Goal: Transaction & Acquisition: Purchase product/service

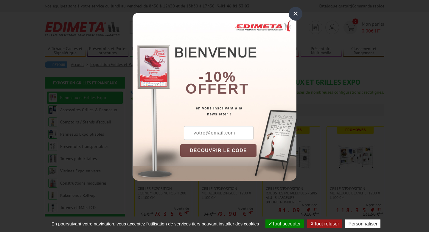
click at [296, 11] on div "×" at bounding box center [296, 14] width 14 height 14
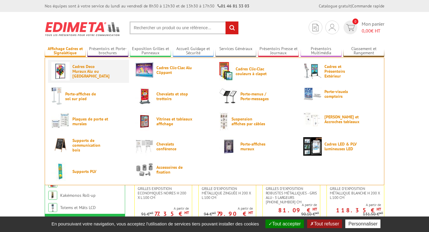
click at [83, 72] on span "Cadres Deco Muraux Alu ou [GEOGRAPHIC_DATA]" at bounding box center [90, 71] width 36 height 14
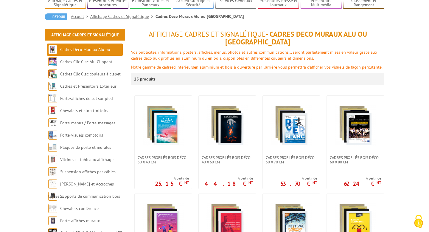
scroll to position [78, 0]
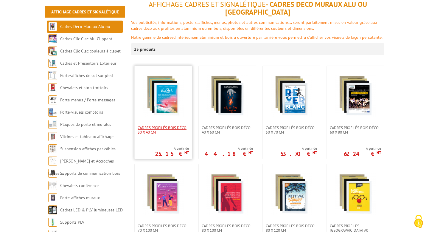
click at [156, 125] on span "Cadres Profilés Bois Déco 30 x 40 cm" at bounding box center [163, 129] width 51 height 9
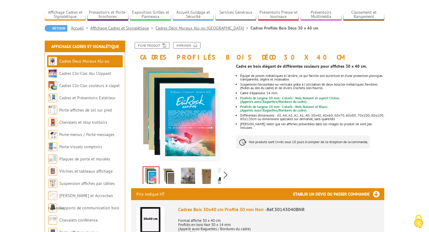
scroll to position [37, 0]
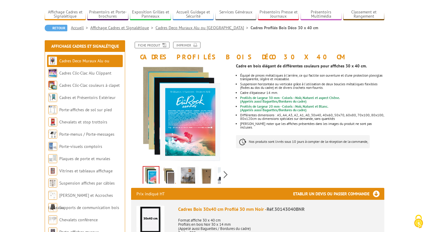
click at [169, 170] on img at bounding box center [169, 176] width 14 height 18
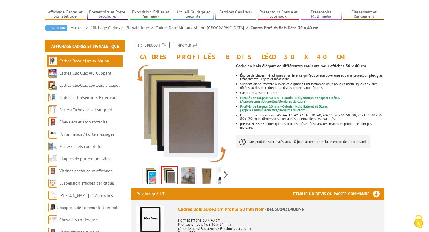
click at [186, 175] on img at bounding box center [188, 176] width 14 height 18
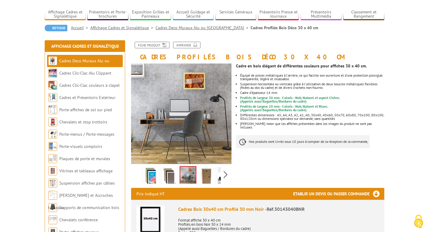
click at [205, 173] on img at bounding box center [206, 176] width 14 height 18
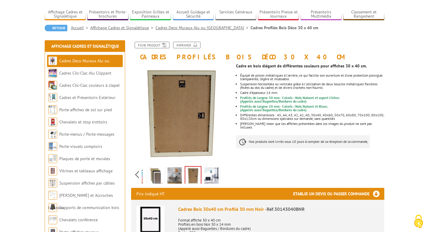
click at [226, 173] on div "Previous Next" at bounding box center [181, 174] width 100 height 21
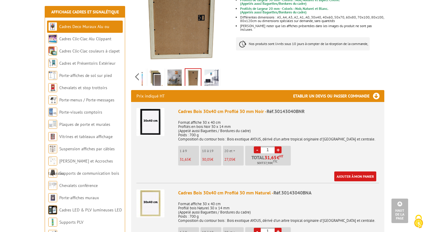
scroll to position [133, 0]
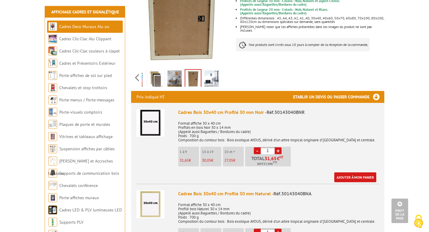
click at [279, 149] on link "+" at bounding box center [278, 150] width 7 height 7
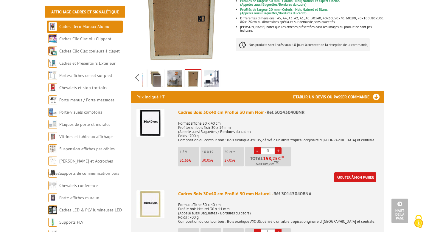
click at [279, 149] on link "+" at bounding box center [278, 150] width 7 height 7
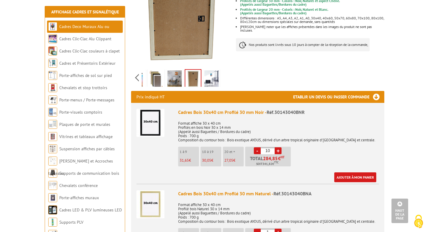
type input "11"
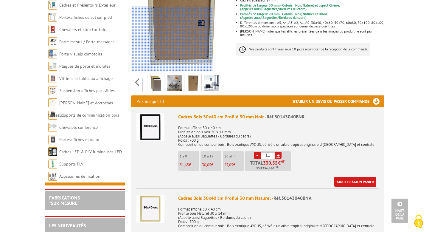
scroll to position [0, 0]
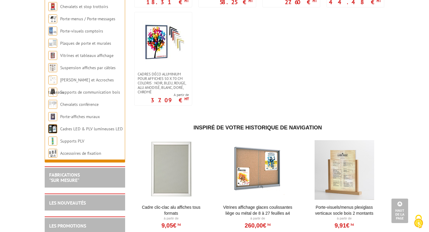
scroll to position [583, 0]
